Goal: Information Seeking & Learning: Learn about a topic

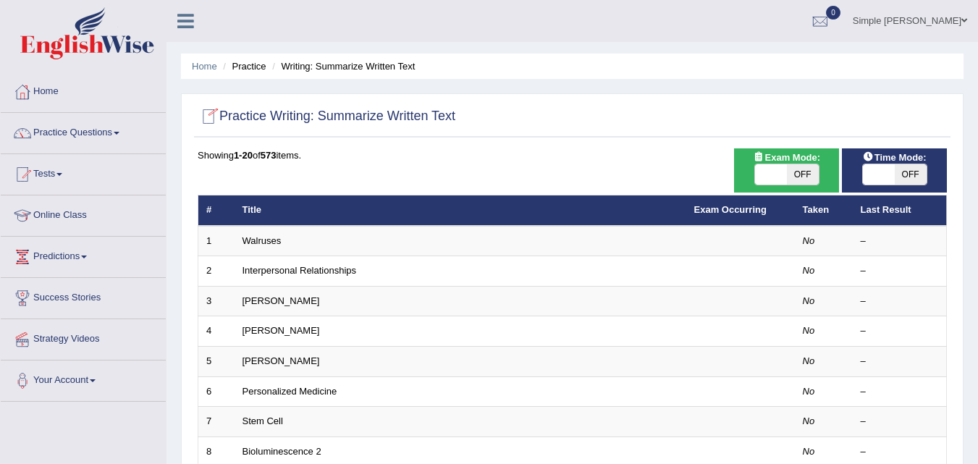
click at [66, 214] on link "Online Class" at bounding box center [83, 214] width 165 height 36
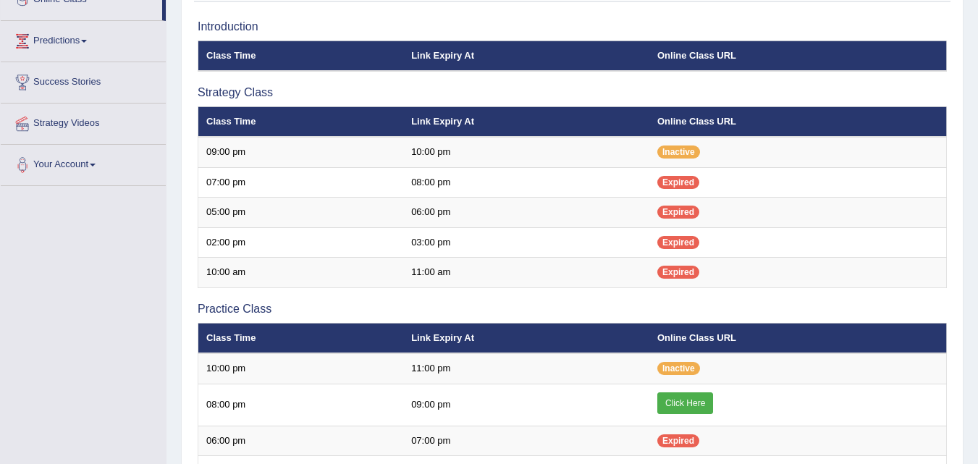
scroll to position [221, 0]
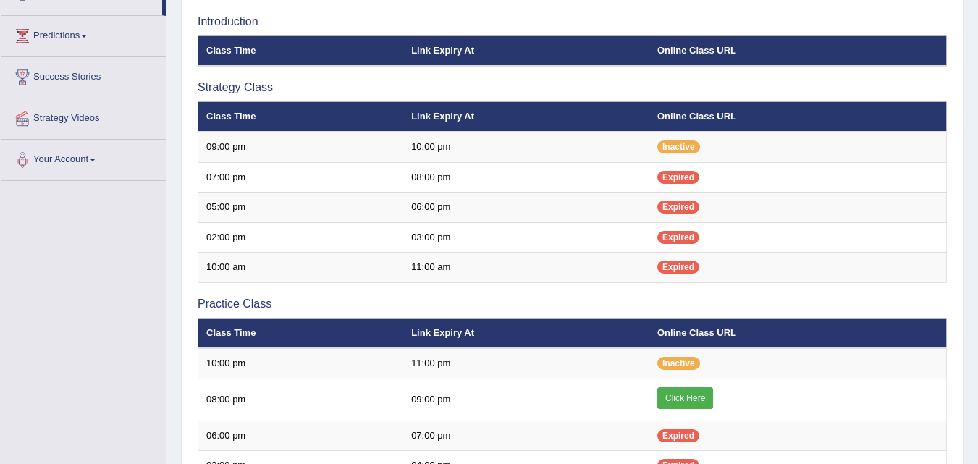
scroll to position [221, 0]
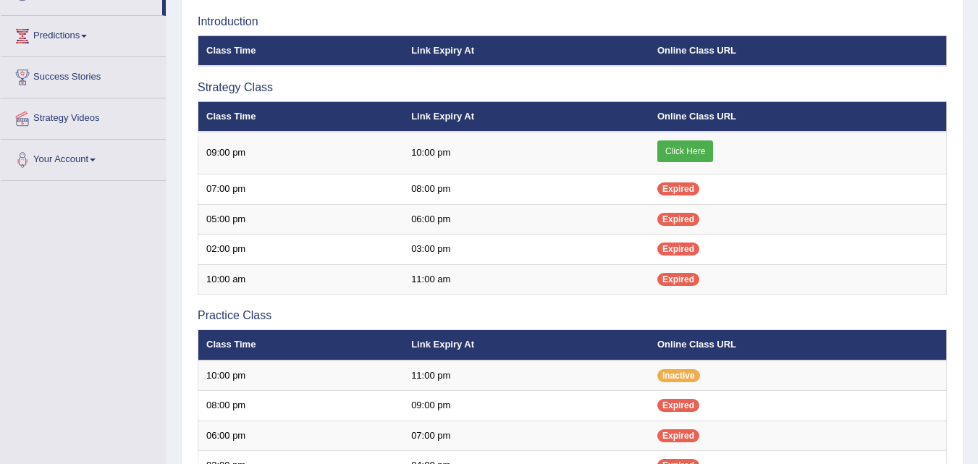
scroll to position [221, 0]
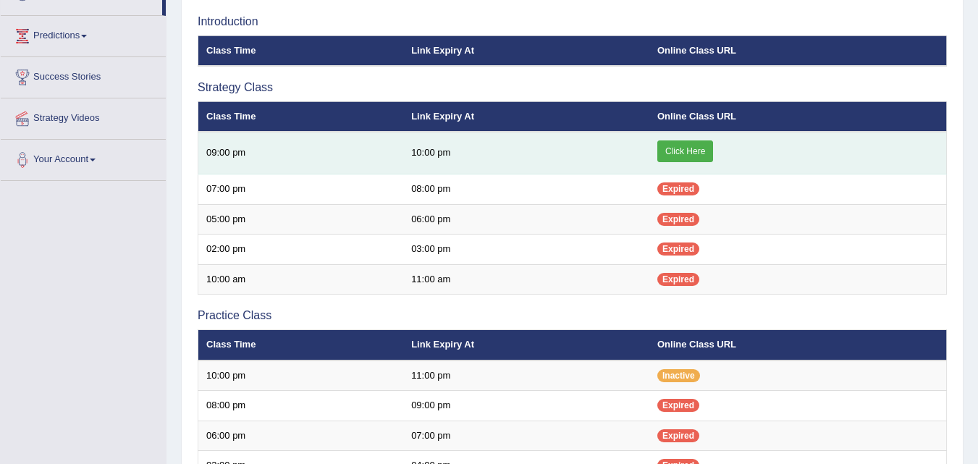
click at [685, 148] on link "Click Here" at bounding box center [686, 151] width 56 height 22
